Goal: Task Accomplishment & Management: Use online tool/utility

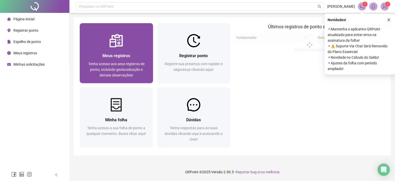
click at [127, 50] on div "Meus registros Tenha acesso aos seus registros de ponto, incluindo geolocalizaç…" at bounding box center [116, 65] width 73 height 36
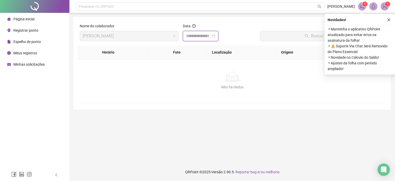
click at [211, 35] on input at bounding box center [198, 36] width 25 height 6
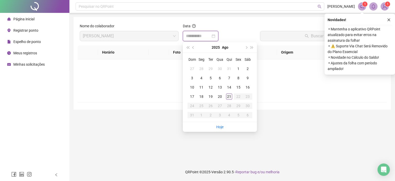
type input "**********"
click at [231, 98] on div "21" at bounding box center [229, 96] width 6 height 6
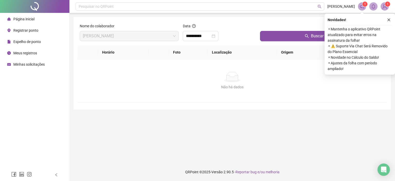
click at [274, 41] on div "Buscar registros" at bounding box center [322, 34] width 129 height 22
click at [277, 35] on button "Buscar registros" at bounding box center [322, 36] width 125 height 10
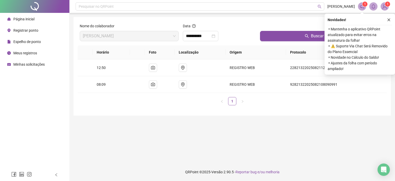
click at [32, 30] on span "Registrar ponto" at bounding box center [25, 30] width 25 height 4
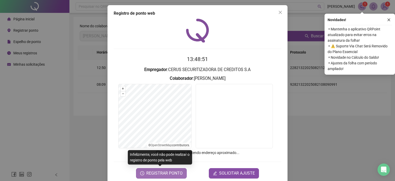
click at [164, 176] on span "REGISTRAR PONTO" at bounding box center [164, 173] width 36 height 6
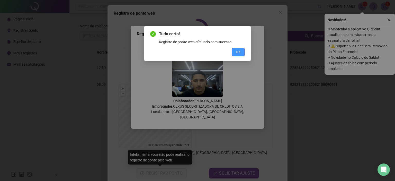
click at [236, 51] on button "OK" at bounding box center [238, 52] width 13 height 8
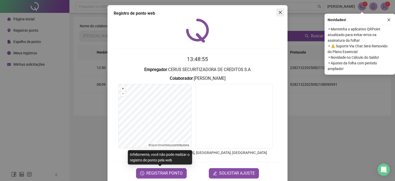
click at [279, 11] on icon "close" at bounding box center [280, 12] width 4 height 4
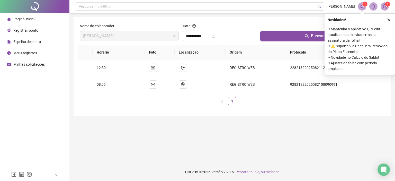
click at [263, 20] on div "**********" at bounding box center [232, 66] width 317 height 98
click at [390, 20] on icon "close" at bounding box center [389, 20] width 4 height 4
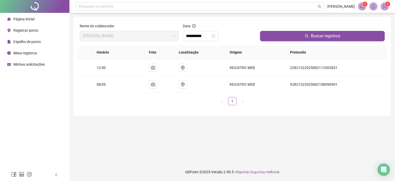
click at [28, 20] on span "Página inicial" at bounding box center [23, 19] width 21 height 4
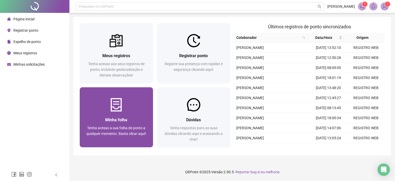
click at [113, 111] on img at bounding box center [116, 104] width 13 height 13
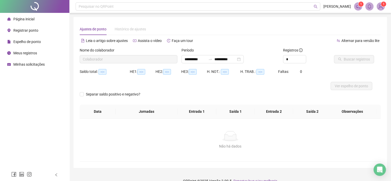
type input "**********"
click at [346, 86] on span "Ver espelho de ponto" at bounding box center [351, 86] width 33 height 6
